Goal: Book appointment/travel/reservation

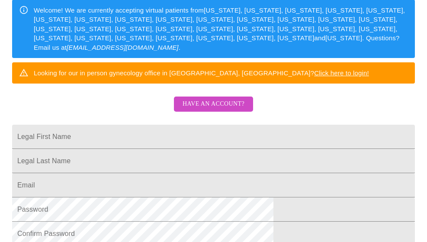
scroll to position [130, 0]
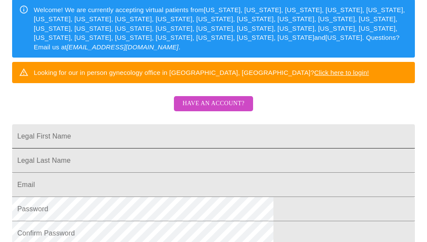
click at [129, 142] on input "Legal First Name" at bounding box center [213, 136] width 403 height 24
drag, startPoint x: 148, startPoint y: 147, endPoint x: -10, endPoint y: 147, distance: 157.6
click at [0, 147] on html "MyMenopauseRx Sign Up Welcome! We are currently accepting virtual patients from…" at bounding box center [213, 18] width 427 height 297
type input "v"
type input "[PERSON_NAME]"
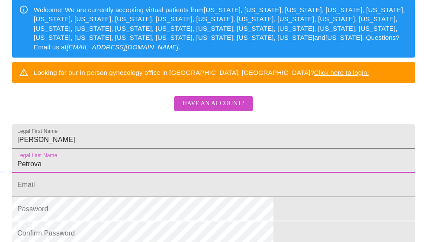
type input "Petrova"
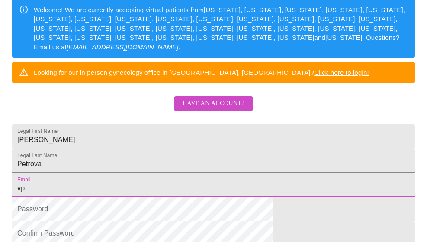
type input "[EMAIL_ADDRESS][DOMAIN_NAME]"
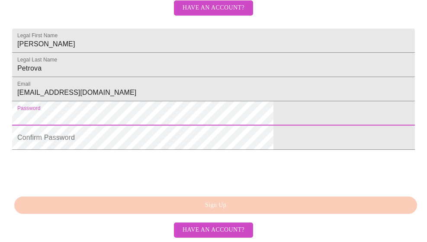
scroll to position [274, 0]
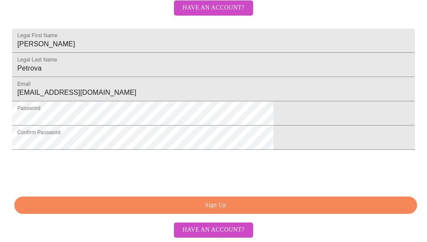
click at [202, 204] on span "Sign Up" at bounding box center [215, 205] width 383 height 11
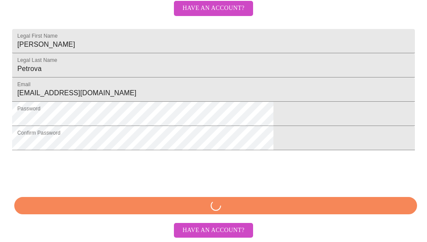
scroll to position [274, 0]
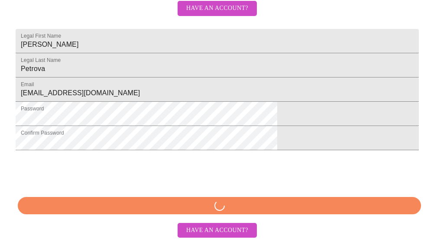
scroll to position [240, 0]
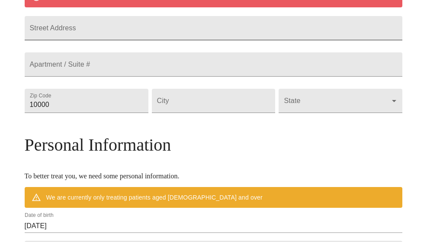
click at [129, 40] on input "Street Address" at bounding box center [214, 28] width 378 height 24
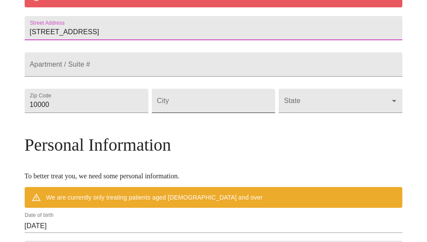
type input "[STREET_ADDRESS]"
click at [202, 113] on input "Street Address" at bounding box center [214, 101] width 124 height 24
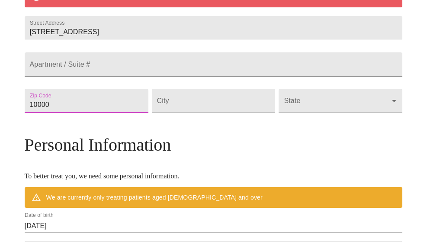
click at [101, 113] on input "10000" at bounding box center [87, 101] width 124 height 24
drag, startPoint x: 101, startPoint y: 139, endPoint x: 0, endPoint y: 132, distance: 101.1
click at [3, 132] on div "MyMenopauseRx Welcome to MyMenopauseRx Since it's your first time here, you'll …" at bounding box center [213, 109] width 420 height 691
type input "60157"
click at [201, 113] on input "Street Address" at bounding box center [214, 101] width 124 height 24
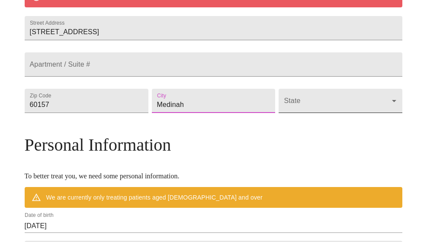
type input "Medinah"
click at [310, 139] on body "MyMenopauseRx Welcome to MyMenopauseRx Since it's your first time here, you'll …" at bounding box center [213, 109] width 420 height 691
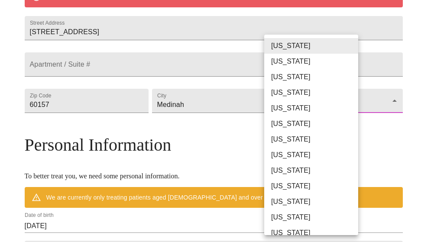
scroll to position [87, 0]
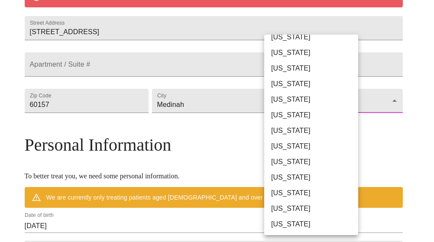
click at [291, 145] on li "[US_STATE]" at bounding box center [314, 147] width 100 height 16
type input "[US_STATE]"
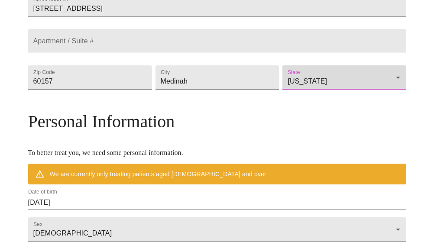
scroll to position [368, 0]
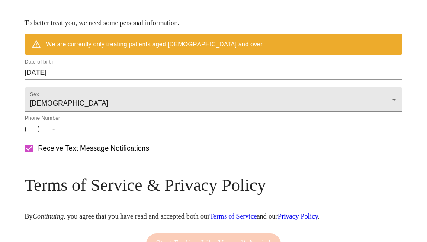
click at [73, 136] on input "(   )    -" at bounding box center [214, 129] width 378 height 14
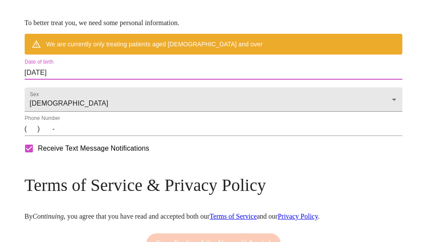
drag, startPoint x: 113, startPoint y: 103, endPoint x: 0, endPoint y: 104, distance: 113.4
click at [93, 80] on input "[DATE]" at bounding box center [214, 73] width 378 height 14
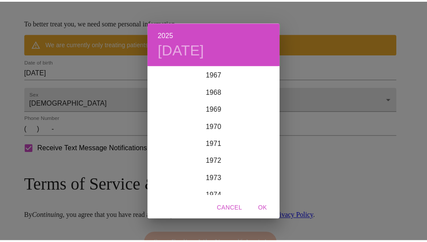
scroll to position [1221, 0]
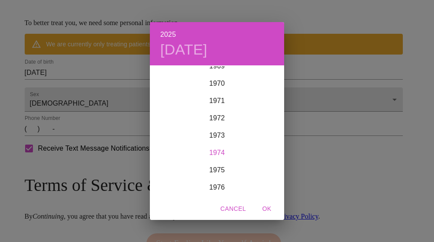
click at [210, 149] on div "1974" at bounding box center [217, 152] width 134 height 17
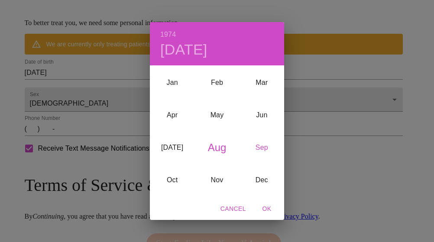
click at [259, 146] on div "Sep" at bounding box center [261, 147] width 45 height 32
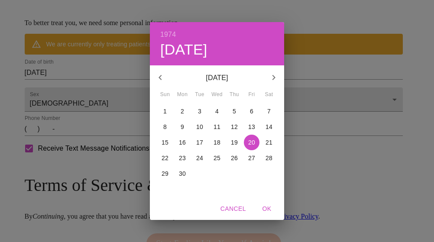
click at [167, 126] on p "8" at bounding box center [164, 127] width 3 height 9
click at [265, 208] on span "OK" at bounding box center [266, 209] width 21 height 11
type input "[DATE]"
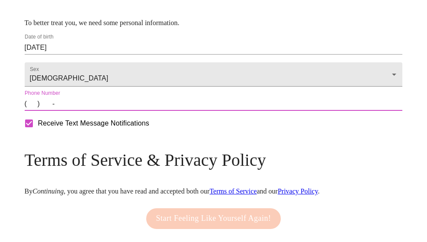
click at [75, 111] on input "(   )    -" at bounding box center [214, 104] width 378 height 14
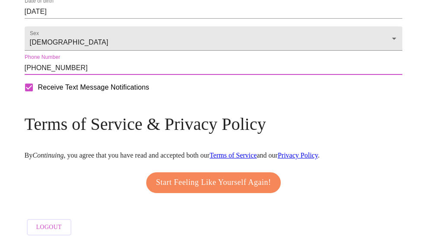
scroll to position [456, 0]
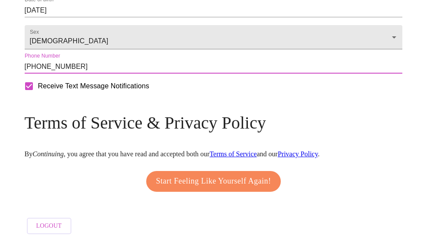
type input "[PHONE_NUMBER]"
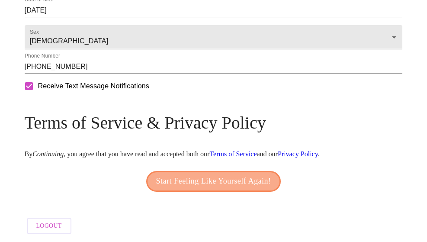
click at [212, 174] on span "Start Feeling Like Yourself Again!" at bounding box center [213, 181] width 115 height 14
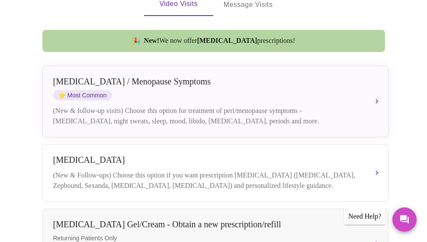
scroll to position [216, 0]
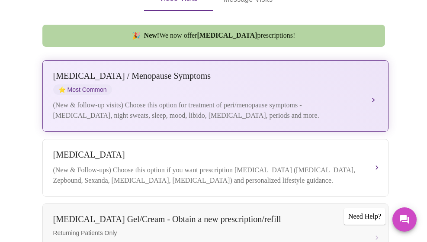
click at [222, 86] on div "[MEDICAL_DATA] / Menopause Symptoms ⭐ Most Common (New & follow-up visits) Choo…" at bounding box center [215, 96] width 325 height 50
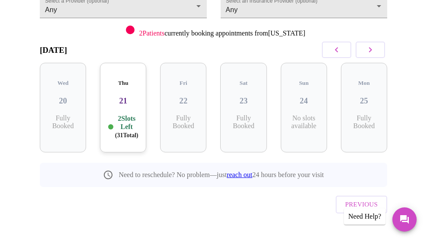
click at [123, 120] on p "2 Slots Left ( 31 Total)" at bounding box center [126, 126] width 23 height 25
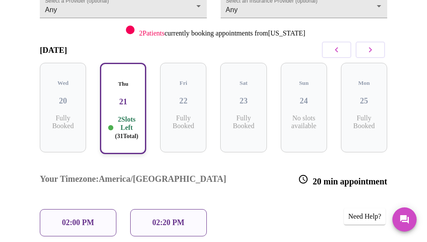
click at [371, 48] on icon "button" at bounding box center [370, 50] width 10 height 10
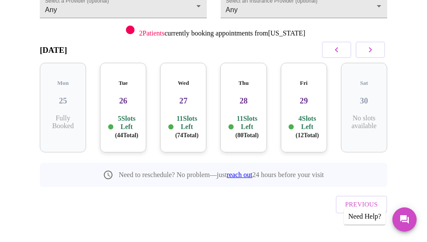
click at [120, 96] on h3 "26" at bounding box center [123, 101] width 32 height 10
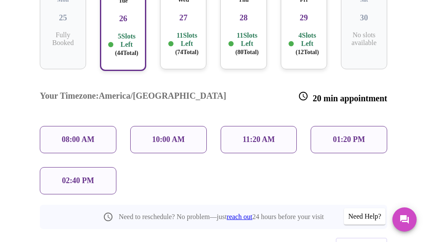
scroll to position [197, 0]
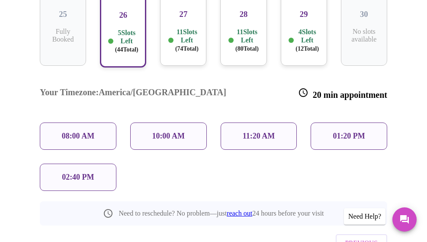
click at [186, 37] on p "11 Slots Left ( 74 Total)" at bounding box center [186, 40] width 23 height 25
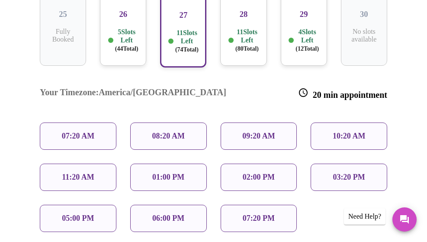
click at [163, 214] on p "06:00 PM" at bounding box center [168, 218] width 32 height 9
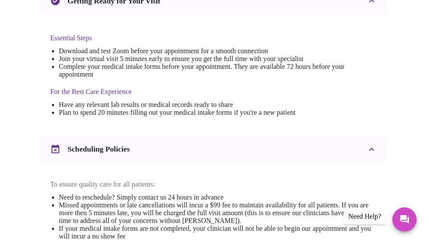
scroll to position [390, 0]
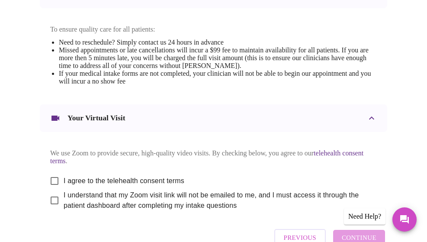
click at [49, 190] on input "I agree to the telehealth consent terms" at bounding box center [54, 181] width 18 height 18
checkbox input "true"
click at [52, 210] on input "I understand that my Zoom visit link will not be emailed to me, and I must acce…" at bounding box center [54, 200] width 18 height 18
checkbox input "true"
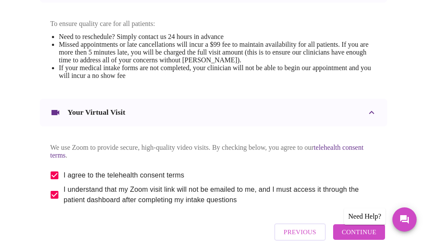
scroll to position [463, 0]
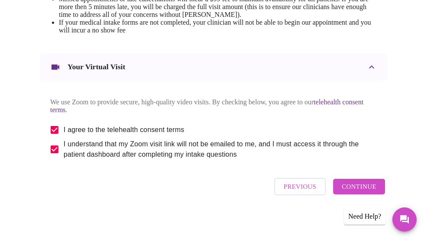
click at [351, 187] on span "Continue" at bounding box center [359, 186] width 35 height 11
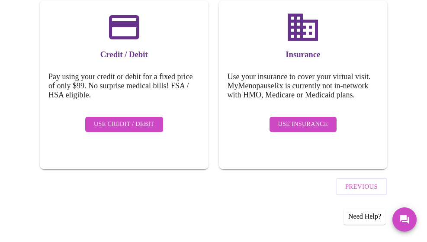
scroll to position [139, 0]
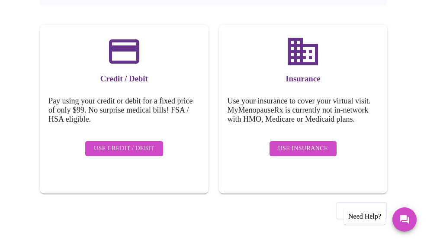
click at [300, 143] on span "Use Insurance" at bounding box center [303, 148] width 50 height 11
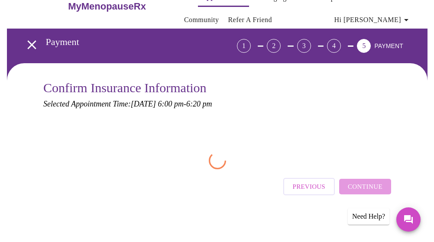
scroll to position [0, 0]
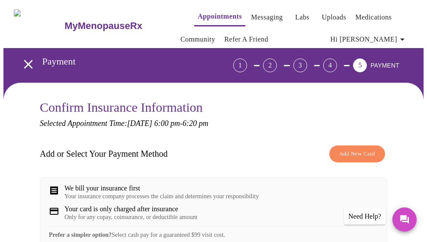
click at [360, 152] on span "Add New Card" at bounding box center [357, 154] width 36 height 10
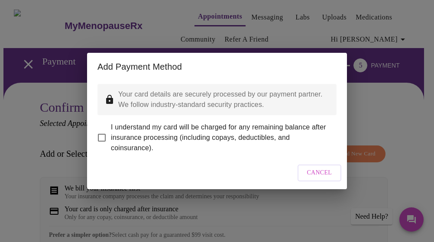
click at [105, 131] on input "I understand my card will be charged for any remaining balance after insurance …" at bounding box center [102, 138] width 18 height 18
checkbox input "true"
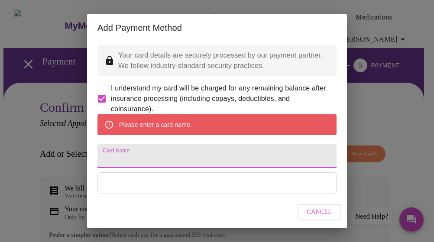
click at [162, 166] on input "Card Name" at bounding box center [216, 156] width 239 height 24
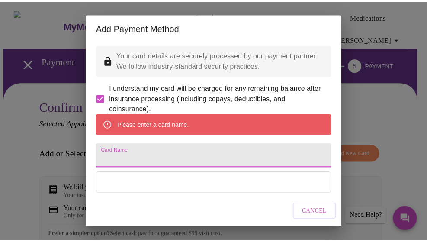
scroll to position [62, 0]
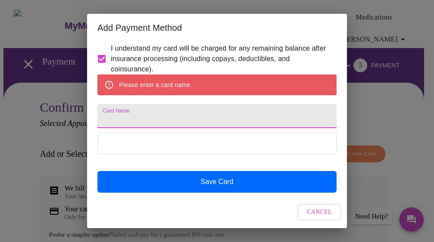
click at [310, 214] on span "Cancel" at bounding box center [319, 212] width 25 height 11
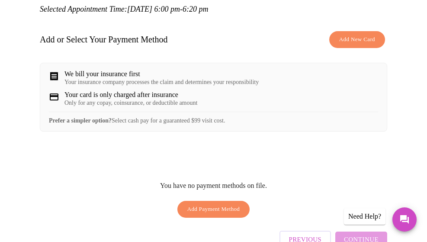
scroll to position [0, 0]
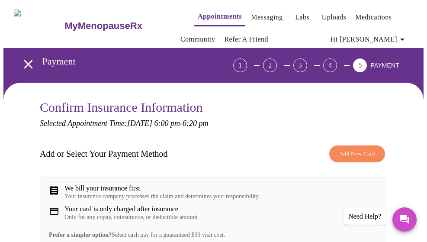
click at [337, 61] on div "4" at bounding box center [330, 65] width 14 height 14
click at [21, 59] on icon "open drawer" at bounding box center [28, 64] width 15 height 15
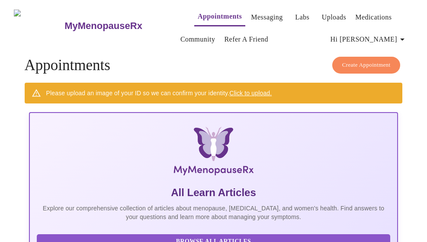
click at [360, 62] on span "Create Appointment" at bounding box center [366, 65] width 48 height 10
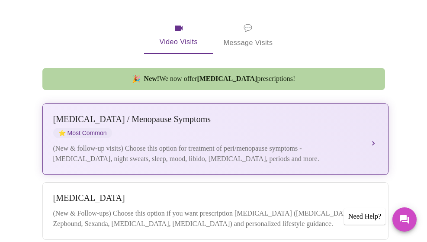
click at [203, 114] on div "[MEDICAL_DATA] / Menopause Symptoms" at bounding box center [206, 119] width 307 height 10
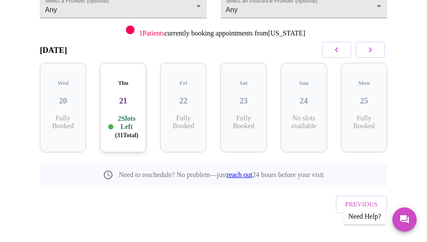
click at [372, 53] on icon "button" at bounding box center [370, 50] width 10 height 10
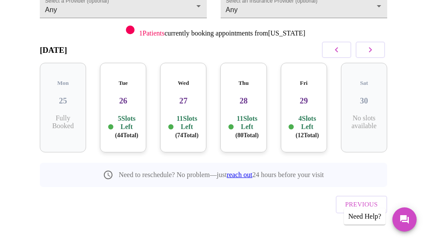
click at [119, 105] on div "Tue 26 5 Slots Left ( 44 Total)" at bounding box center [123, 108] width 46 height 90
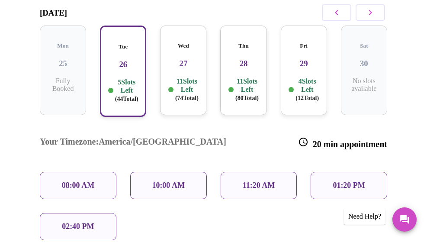
scroll to position [197, 0]
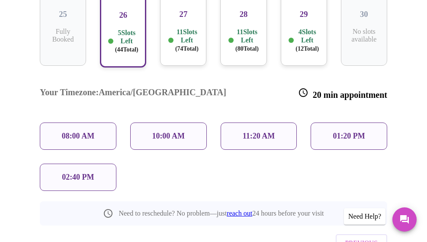
click at [181, 28] on p "11 Slots Left ( 74 Total)" at bounding box center [186, 40] width 23 height 25
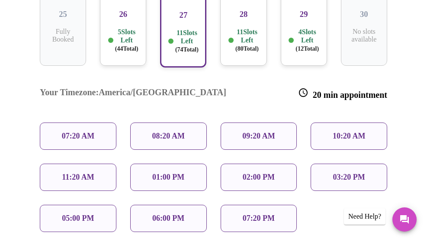
click at [165, 214] on p "06:00 PM" at bounding box center [168, 218] width 32 height 9
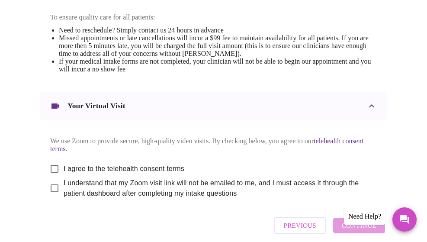
scroll to position [463, 0]
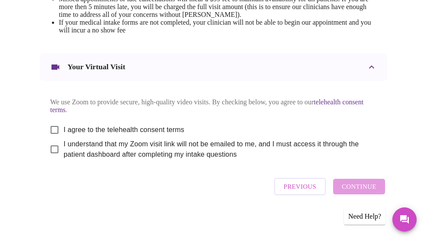
click at [48, 126] on input "I agree to the telehealth consent terms" at bounding box center [54, 130] width 18 height 18
checkbox input "true"
click at [50, 150] on input "I understand that my Zoom visit link will not be emailed to me, and I must acce…" at bounding box center [54, 149] width 18 height 18
checkbox input "true"
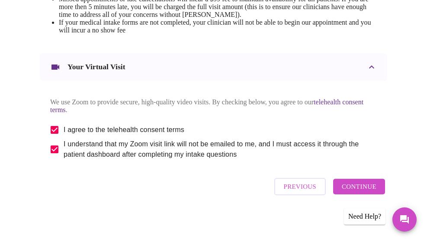
click at [359, 185] on span "Continue" at bounding box center [359, 186] width 35 height 11
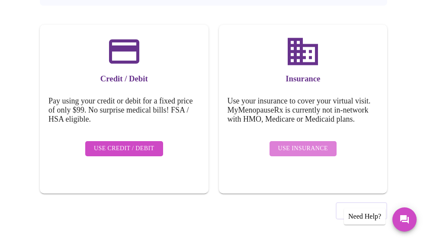
click at [310, 143] on span "Use Insurance" at bounding box center [303, 148] width 50 height 11
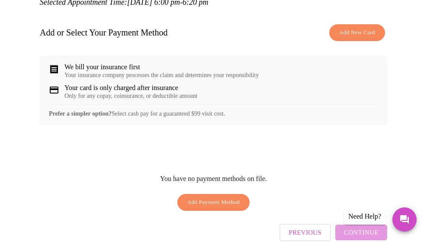
scroll to position [130, 0]
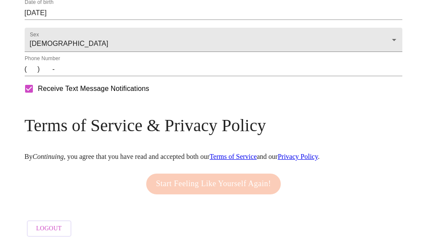
scroll to position [240, 0]
